Goal: Task Accomplishment & Management: Manage account settings

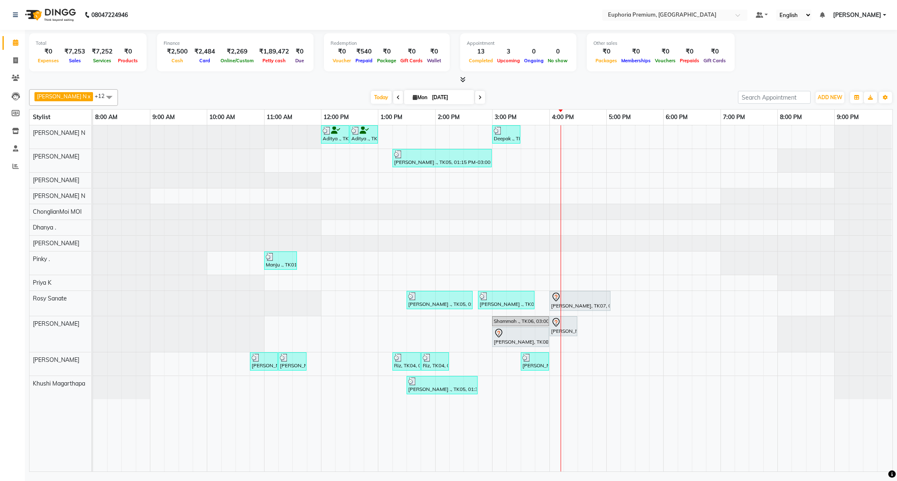
click at [850, 15] on span "[PERSON_NAME]" at bounding box center [857, 15] width 48 height 9
click at [850, 56] on link "Sign out" at bounding box center [844, 57] width 76 height 13
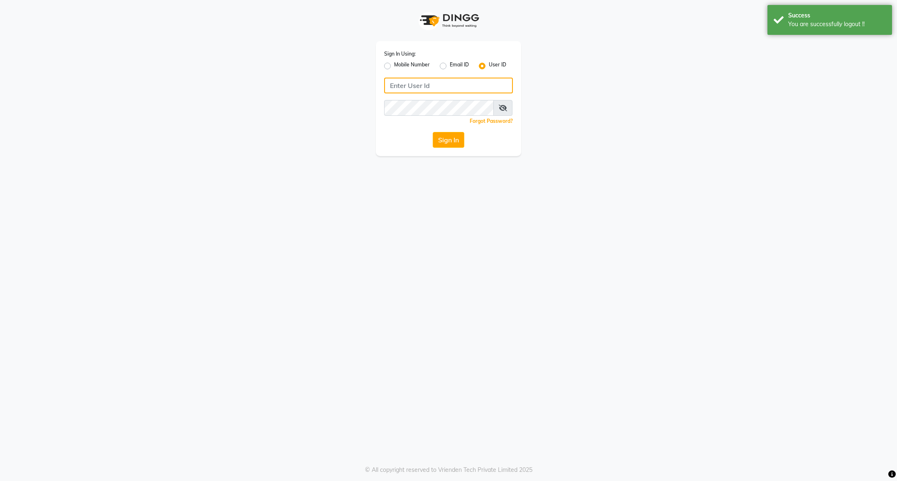
type input "7411165600"
click at [412, 63] on label "Mobile Number" at bounding box center [412, 66] width 36 height 10
click at [400, 63] on input "Mobile Number" at bounding box center [396, 63] width 5 height 5
radio input "true"
radio input "false"
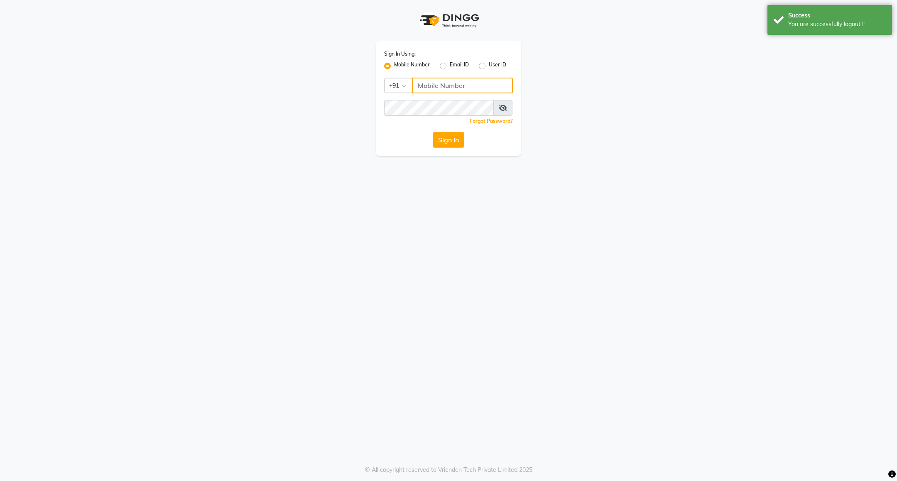
click at [424, 86] on input "Username" at bounding box center [462, 86] width 101 height 16
type input "8073170422"
click at [450, 137] on button "Sign In" at bounding box center [449, 140] width 32 height 16
